Goal: Information Seeking & Learning: Learn about a topic

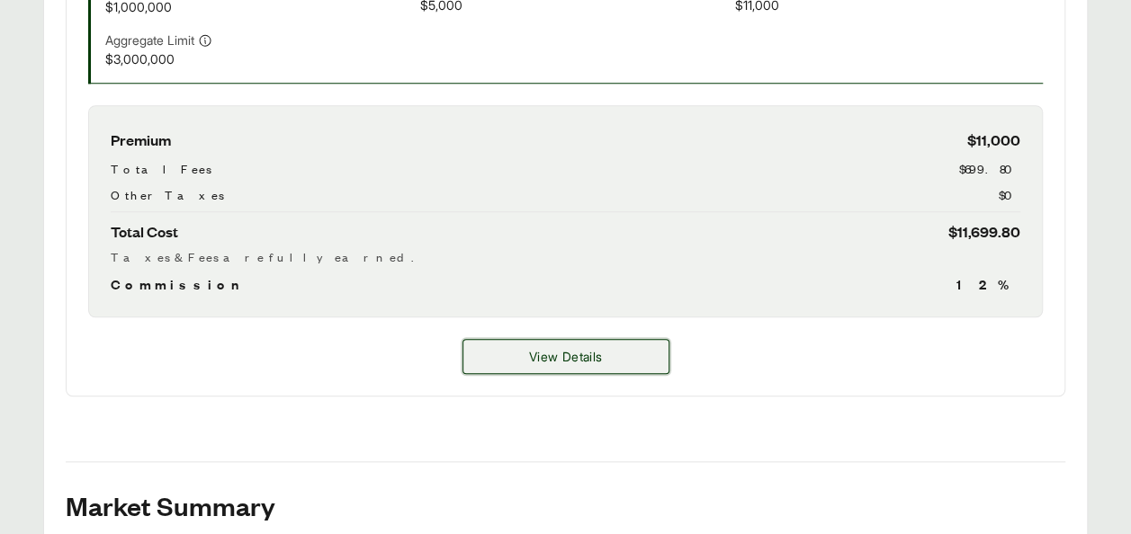
scroll to position [754, 0]
click at [523, 339] on button "View Details" at bounding box center [565, 356] width 207 height 35
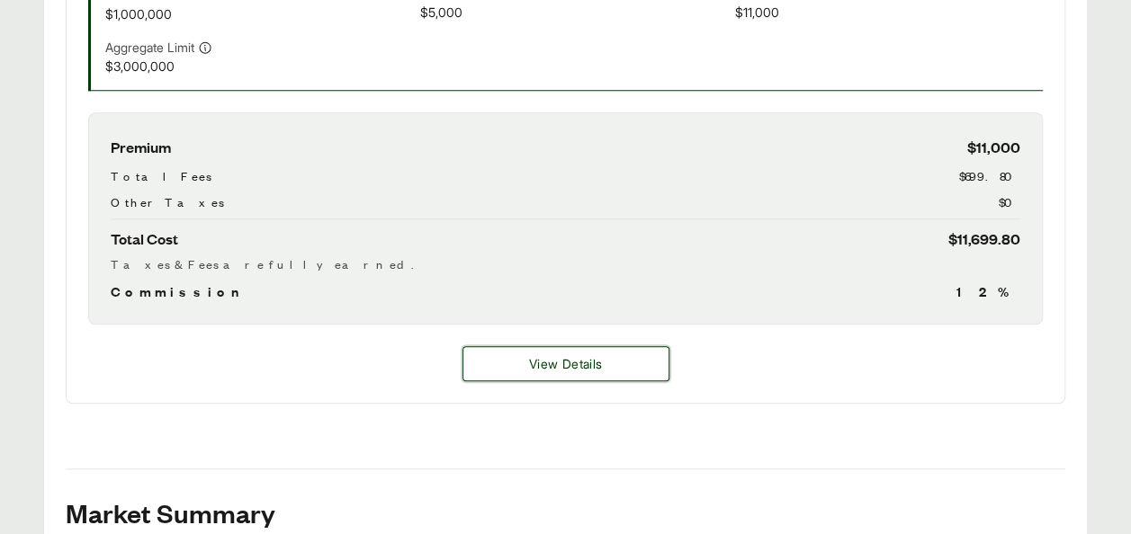
scroll to position [750, 0]
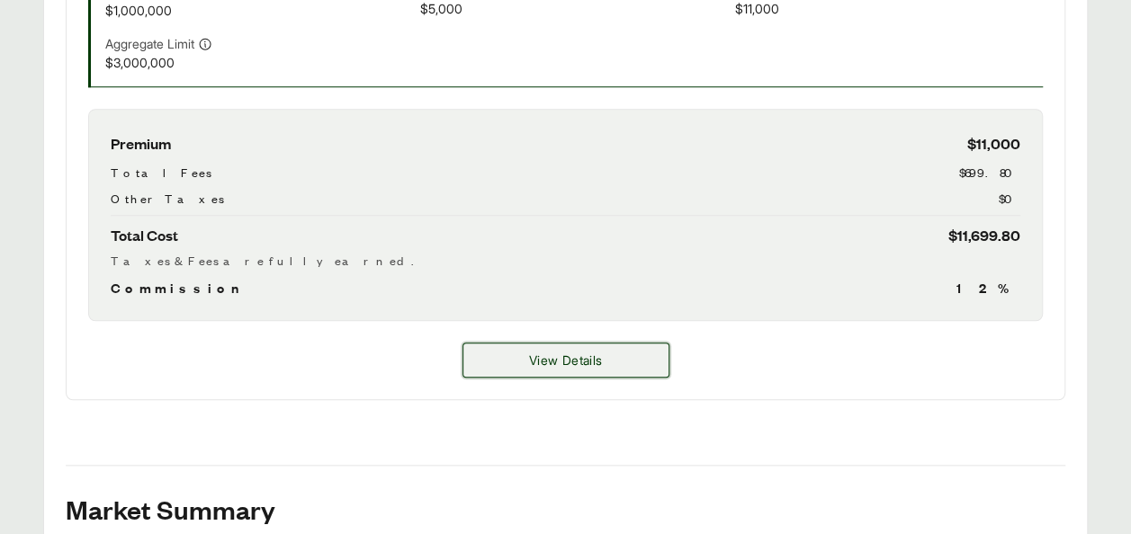
click at [610, 343] on button "View Details" at bounding box center [565, 360] width 207 height 35
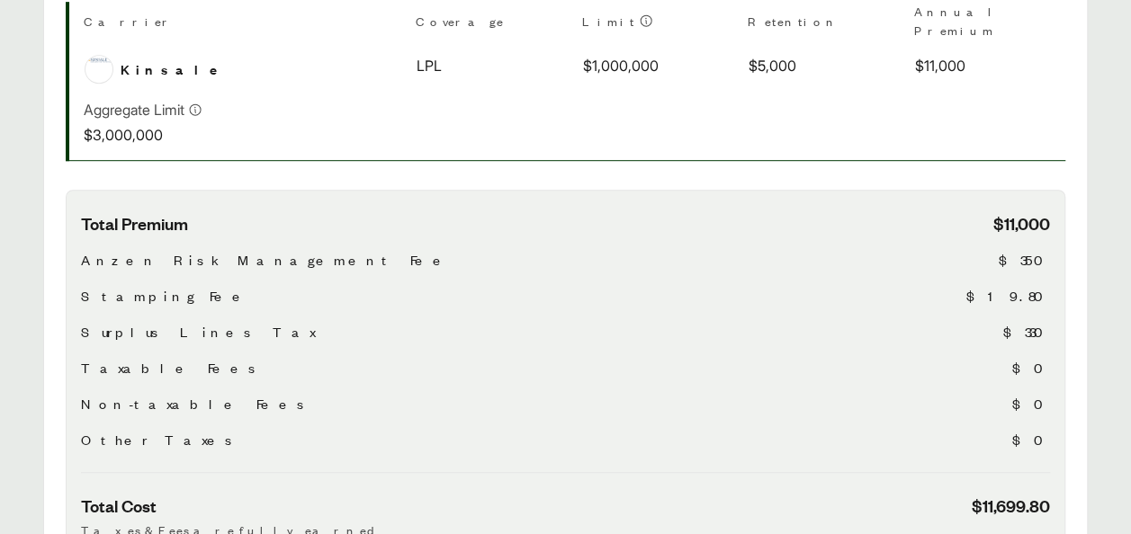
scroll to position [491, 0]
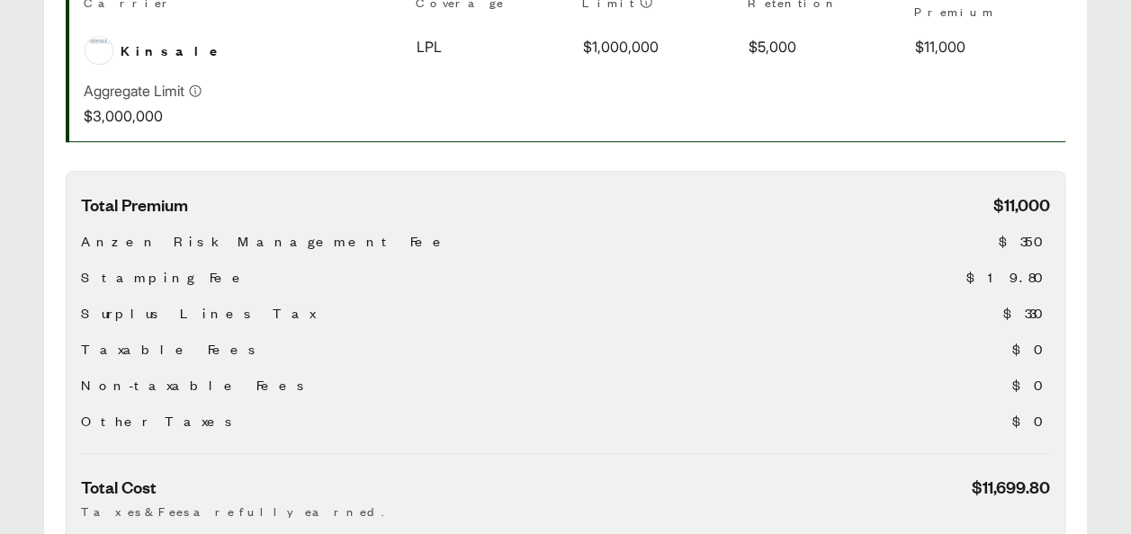
click at [1023, 230] on span "$350" at bounding box center [1023, 241] width 51 height 22
click at [1028, 266] on span "$19.80" at bounding box center [1008, 277] width 84 height 22
click at [776, 338] on div "Taxable Fees $0" at bounding box center [565, 349] width 969 height 22
click at [1032, 266] on span "$19.80" at bounding box center [1008, 277] width 84 height 22
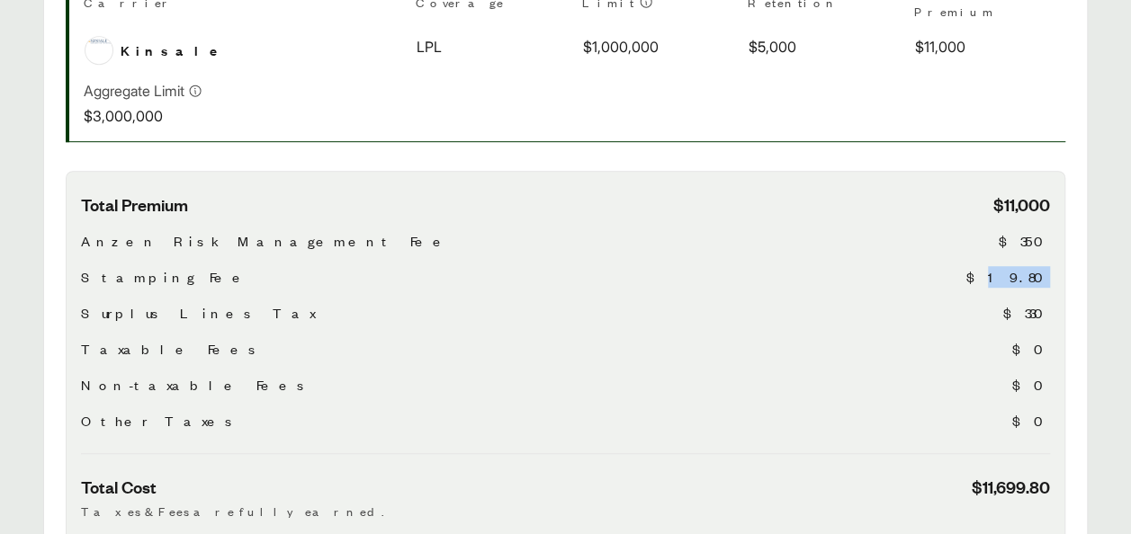
click at [1032, 266] on span "$19.80" at bounding box center [1008, 277] width 84 height 22
click at [147, 266] on span "Stamping Fee" at bounding box center [165, 277] width 169 height 22
drag, startPoint x: 147, startPoint y: 222, endPoint x: 112, endPoint y: 264, distance: 54.9
click at [112, 302] on span "Surplus Lines Tax" at bounding box center [198, 313] width 234 height 22
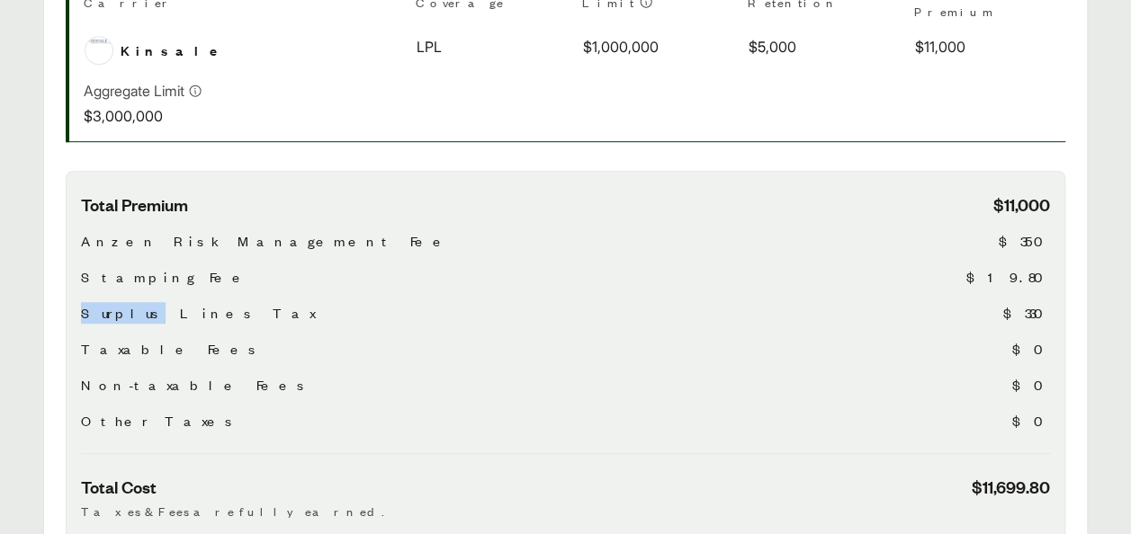
click at [112, 302] on span "Surplus Lines Tax" at bounding box center [198, 313] width 234 height 22
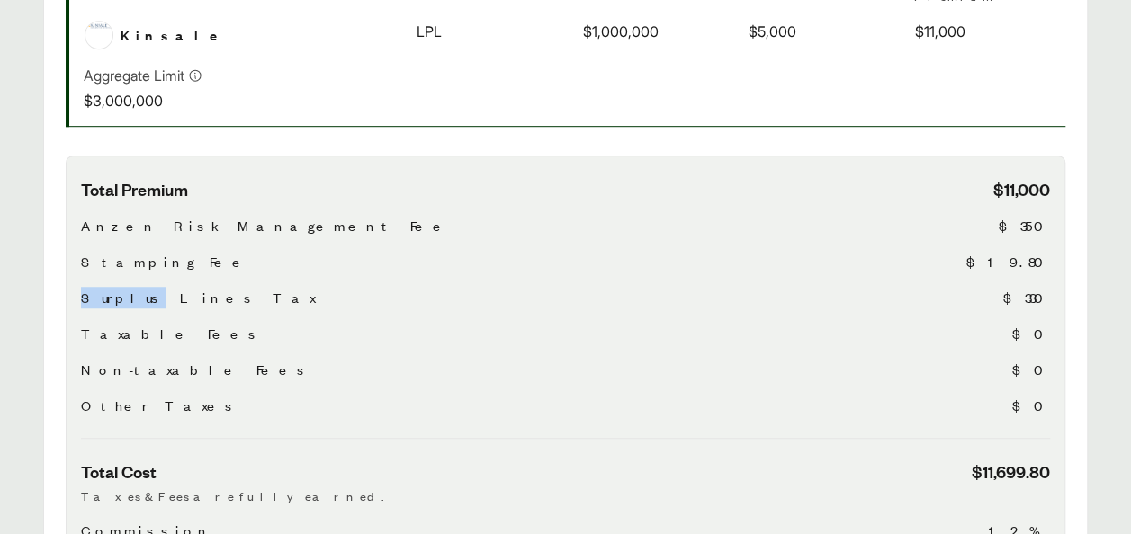
scroll to position [509, 0]
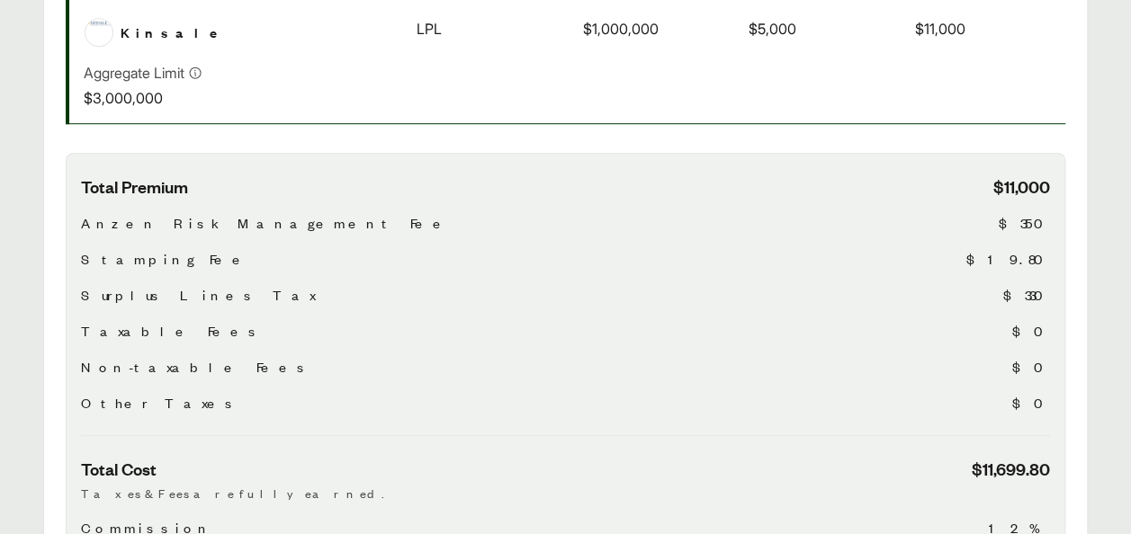
click at [1022, 284] on span "$330" at bounding box center [1026, 295] width 47 height 22
click at [856, 260] on div "Total Premium $11,000 Anzen Risk Management Fee $350 Stamping Fee $19.80 Surplu…" at bounding box center [565, 305] width 969 height 261
